Goal: Information Seeking & Learning: Learn about a topic

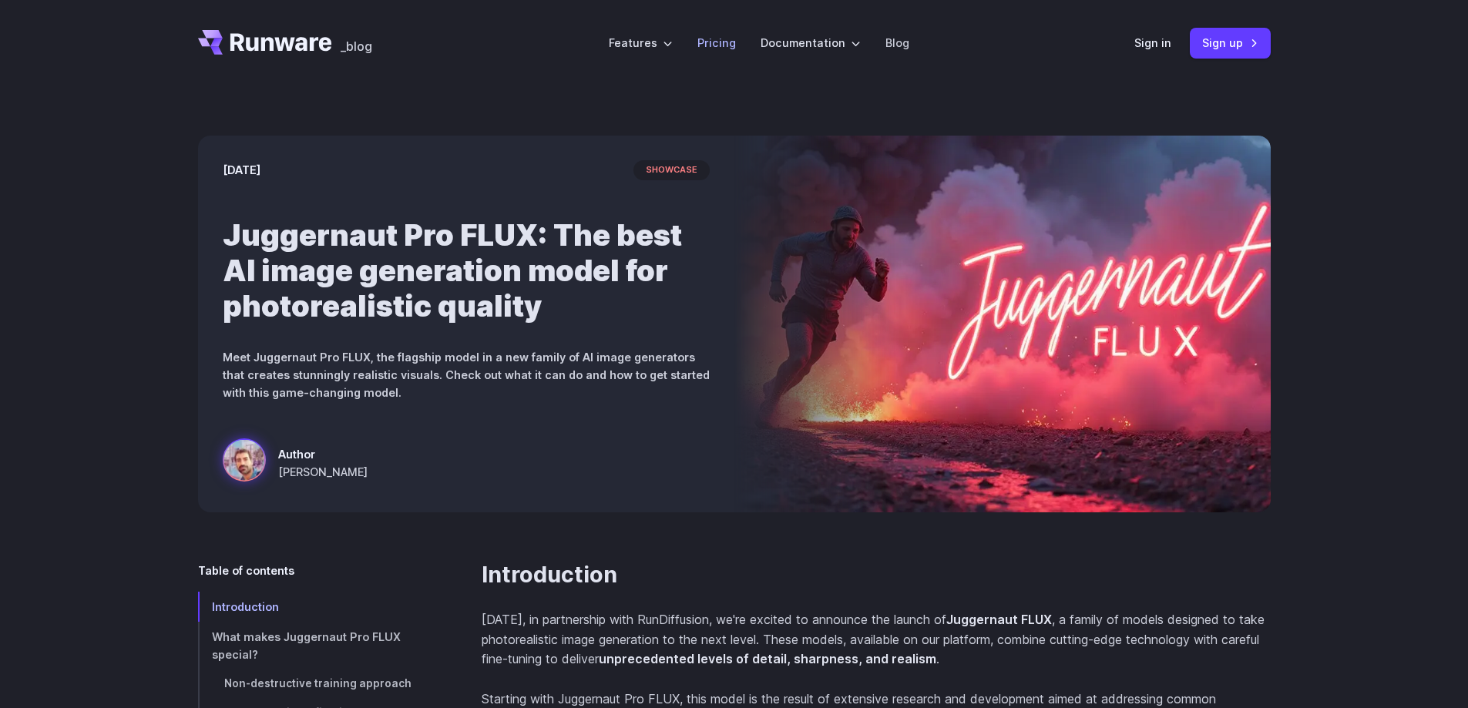
click at [705, 48] on link "Pricing" at bounding box center [716, 43] width 39 height 18
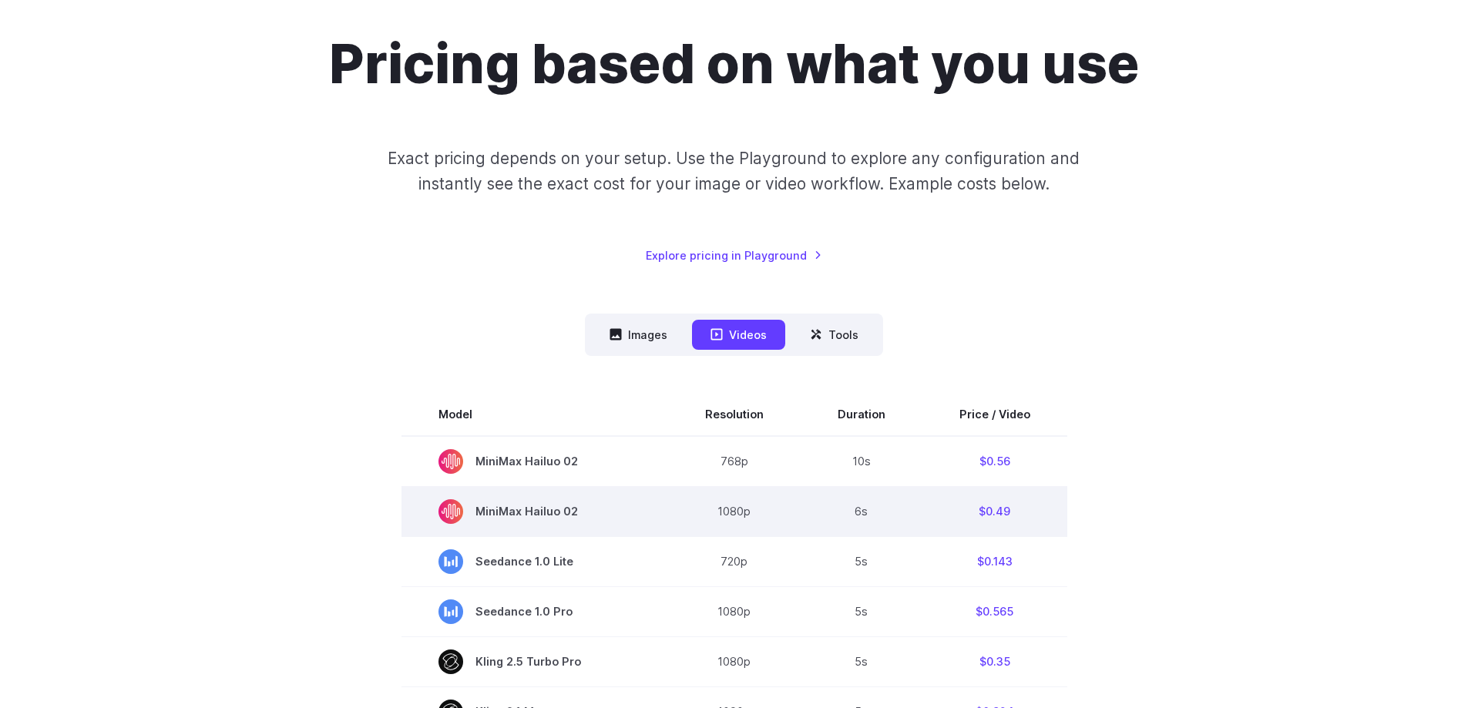
scroll to position [154, 0]
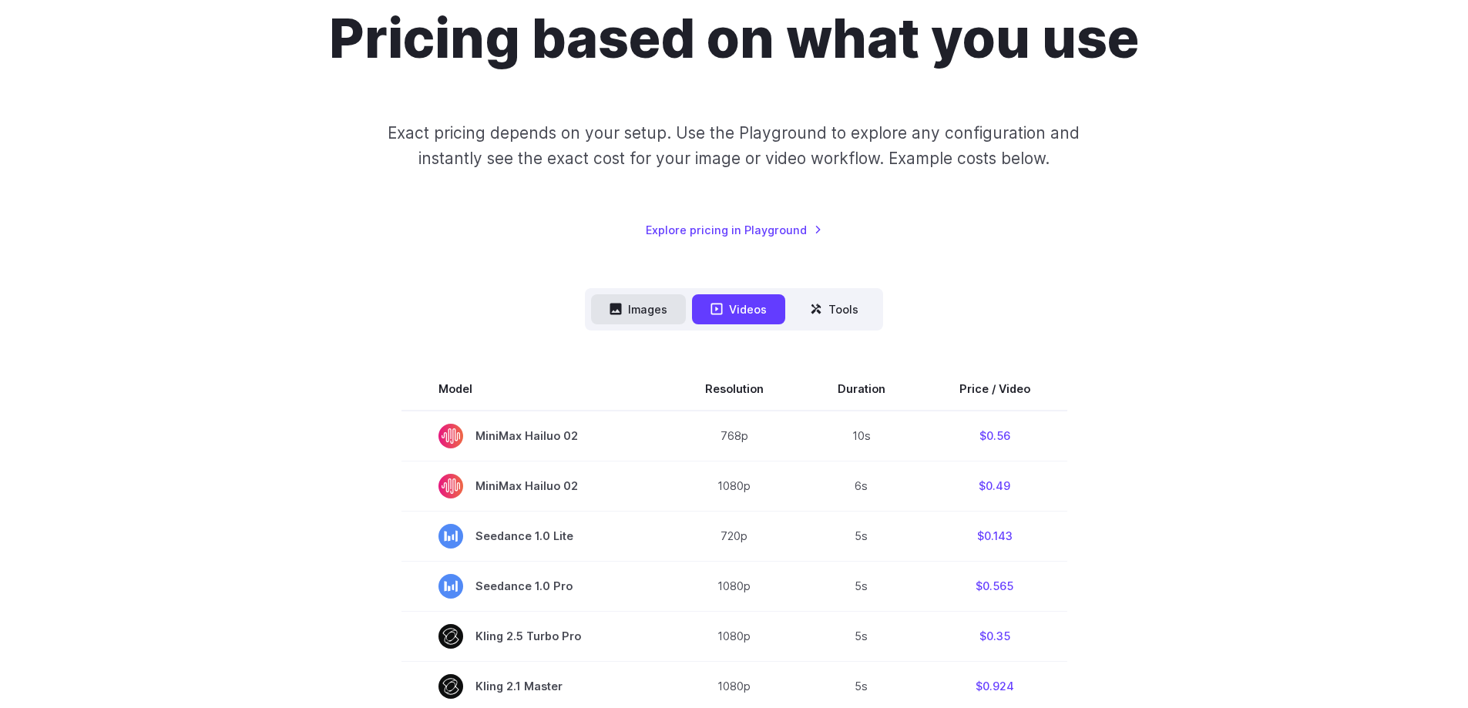
click at [676, 317] on button "Images" at bounding box center [638, 309] width 95 height 30
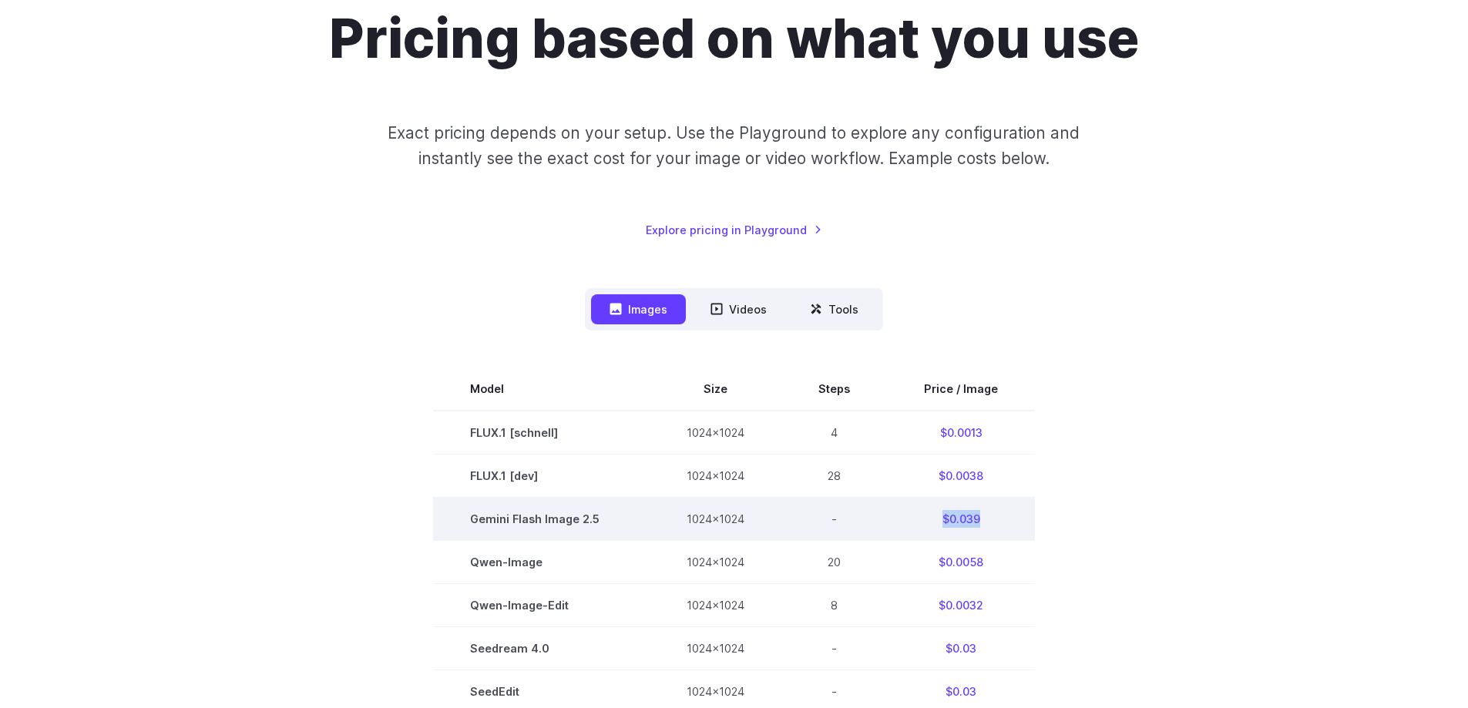
drag, startPoint x: 979, startPoint y: 518, endPoint x: 938, endPoint y: 522, distance: 40.3
click at [938, 522] on td "$0.039" at bounding box center [961, 518] width 148 height 43
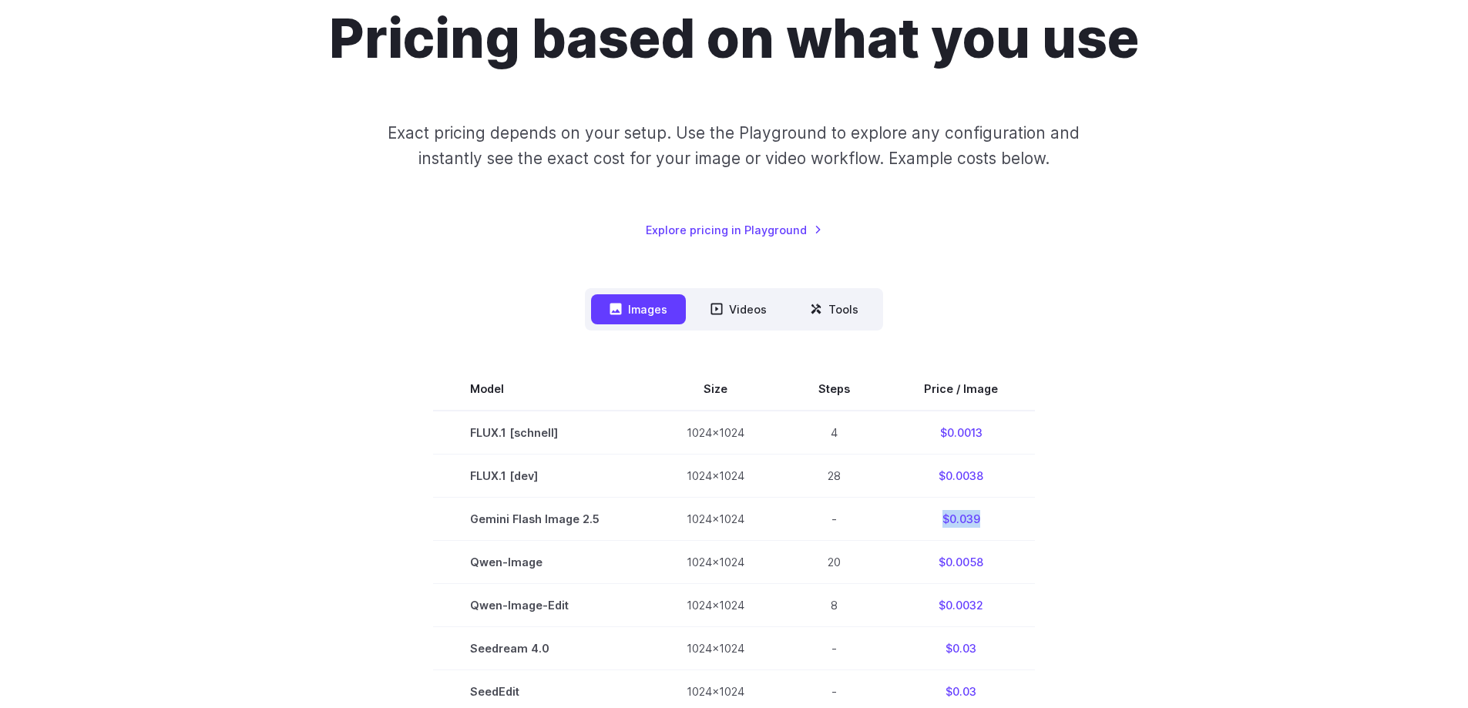
copy td "$0.039"
